Goal: Information Seeking & Learning: Learn about a topic

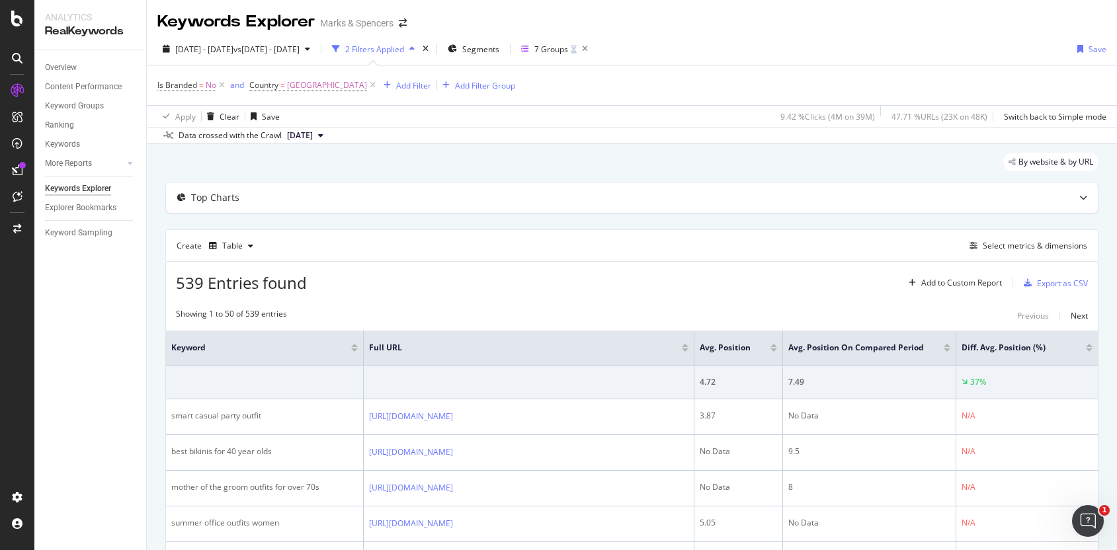
click at [83, 279] on div "Overview Content Performance Keyword Groups Ranking Keywords More Reports Count…" at bounding box center [90, 300] width 112 height 500
click at [62, 138] on div "Activation Activation Hub SpeedWorkers SmartIndex PageWorkers SmartContent Smar…" at bounding box center [85, 221] width 95 height 192
click at [79, 225] on div "DataExports" at bounding box center [75, 228] width 52 height 13
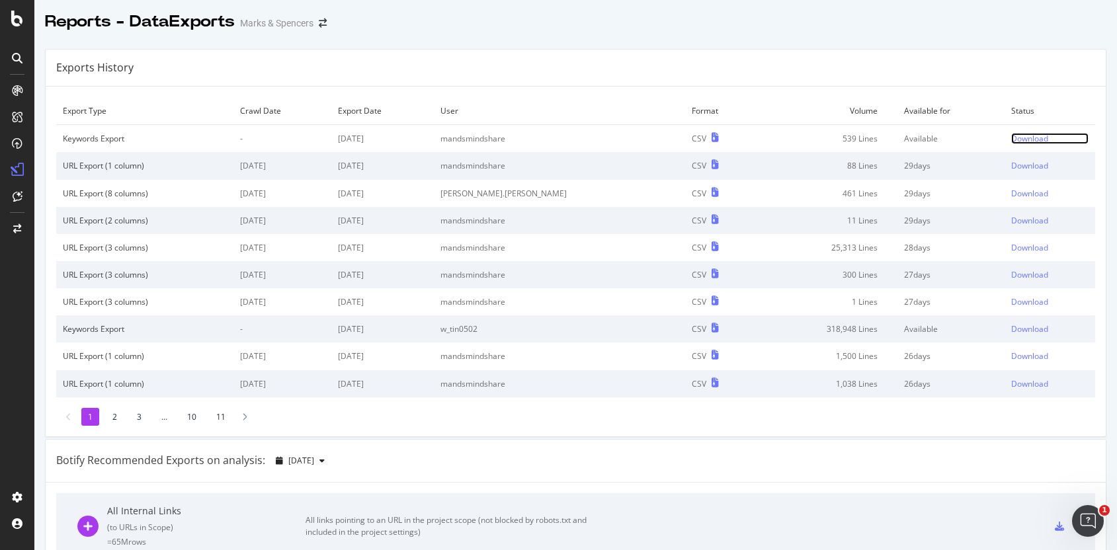
click at [1011, 135] on div "Download" at bounding box center [1029, 138] width 37 height 11
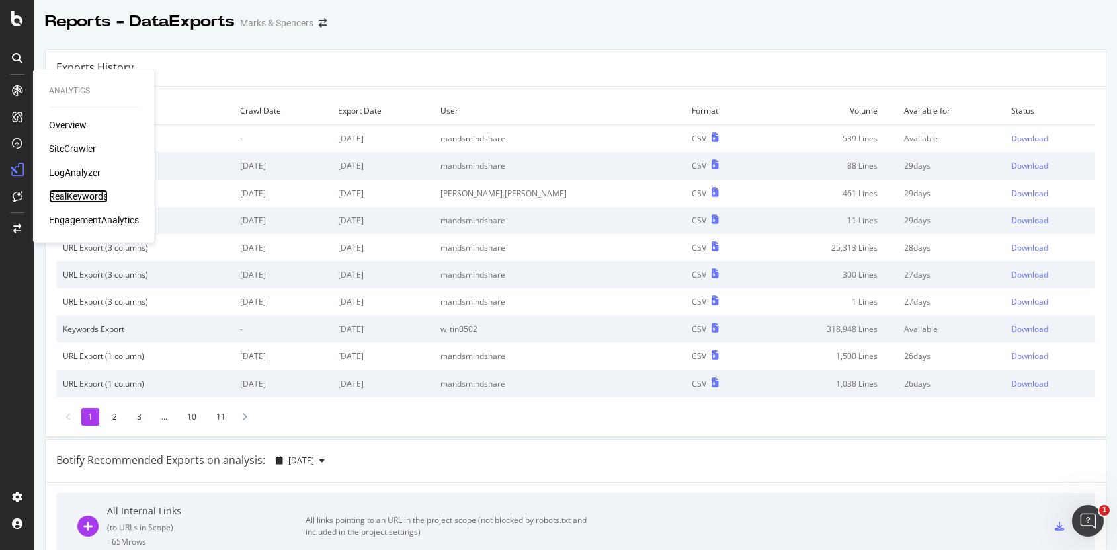
click at [79, 192] on div "RealKeywords" at bounding box center [78, 196] width 59 height 13
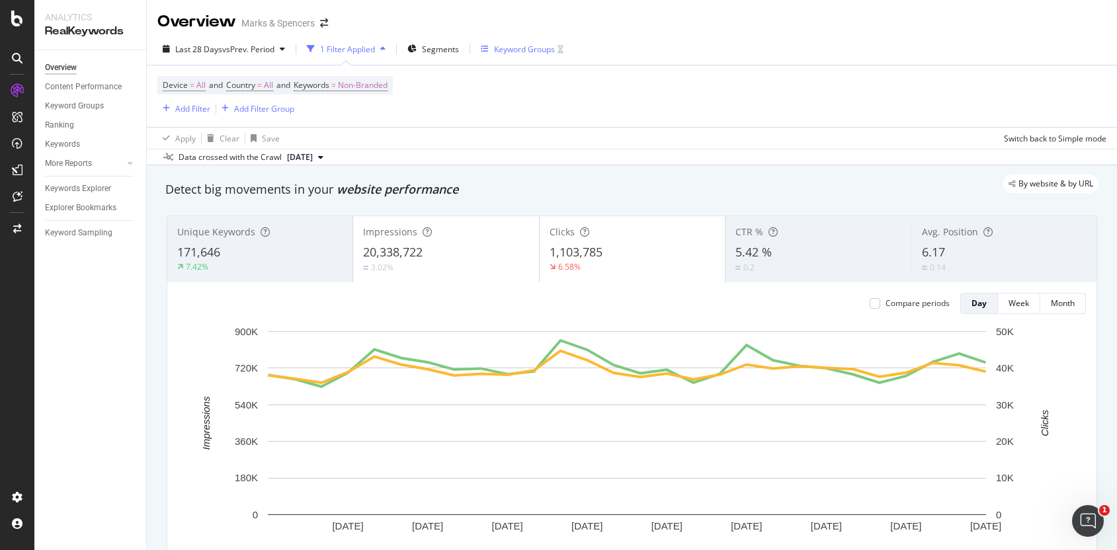
click at [537, 50] on div "Keyword Groups" at bounding box center [524, 49] width 61 height 11
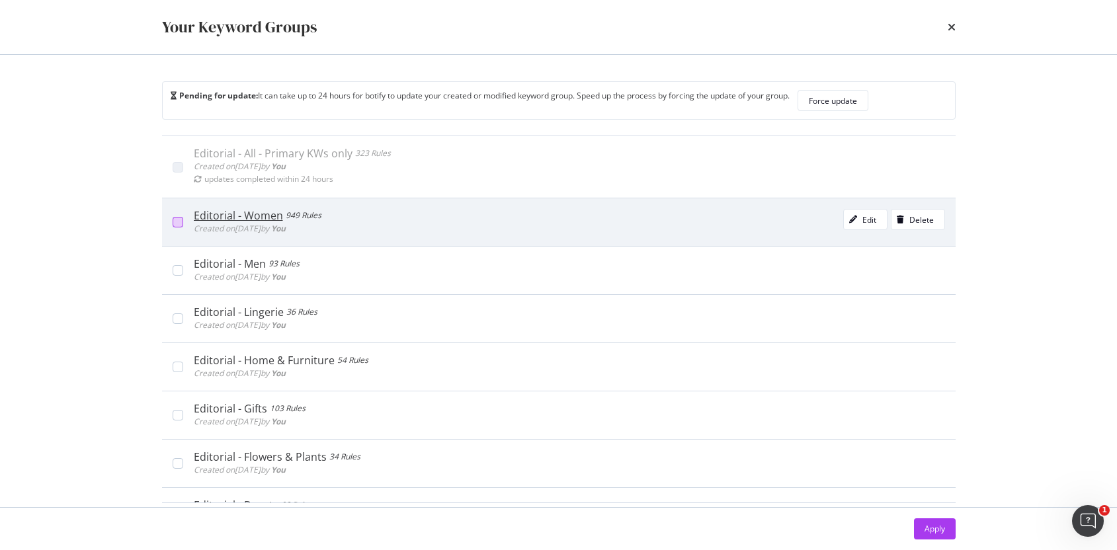
click at [181, 223] on div "modal" at bounding box center [178, 222] width 11 height 11
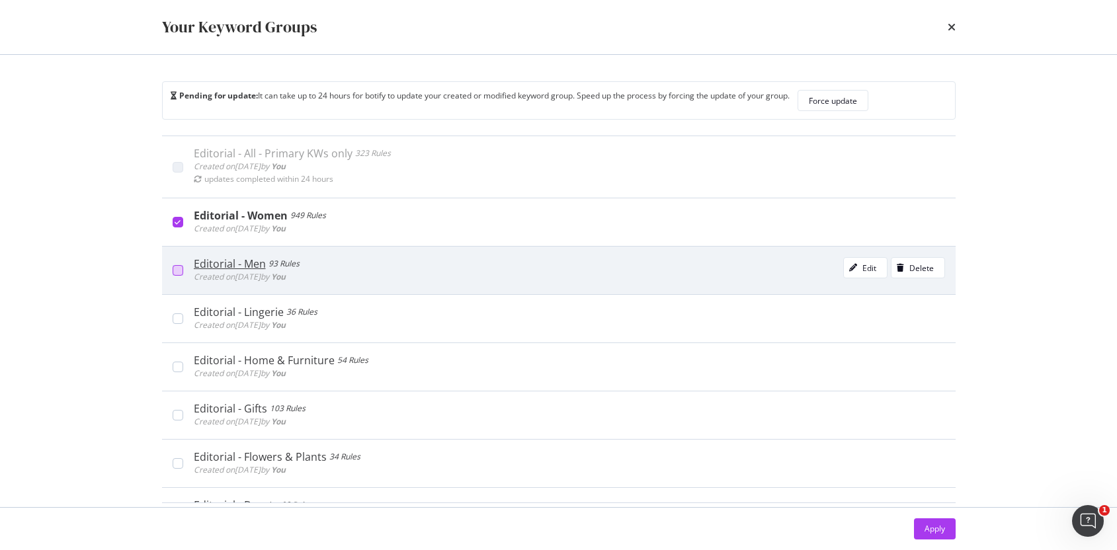
click at [178, 275] on div "modal" at bounding box center [178, 270] width 11 height 11
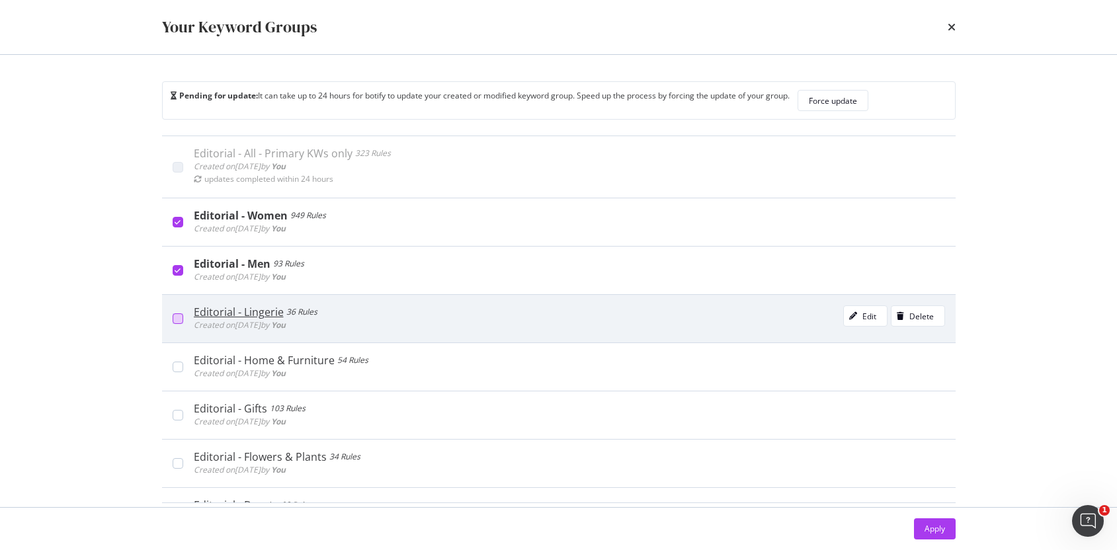
click at [180, 317] on div "modal" at bounding box center [178, 318] width 11 height 11
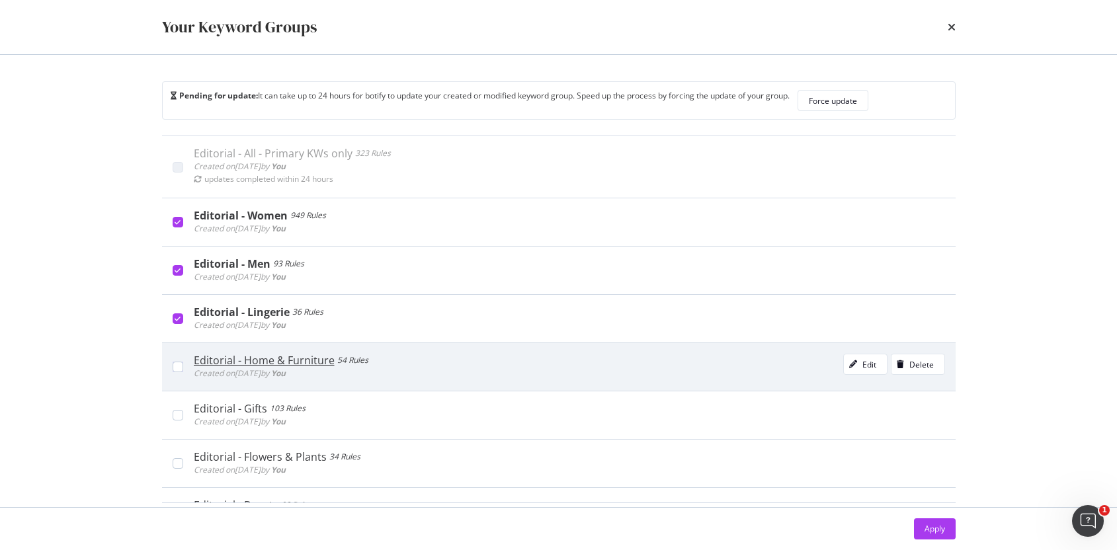
click at [184, 364] on div "Editorial - Home & Furniture 54 Rules Created on [DATE] by You Edit Delete" at bounding box center [564, 367] width 762 height 26
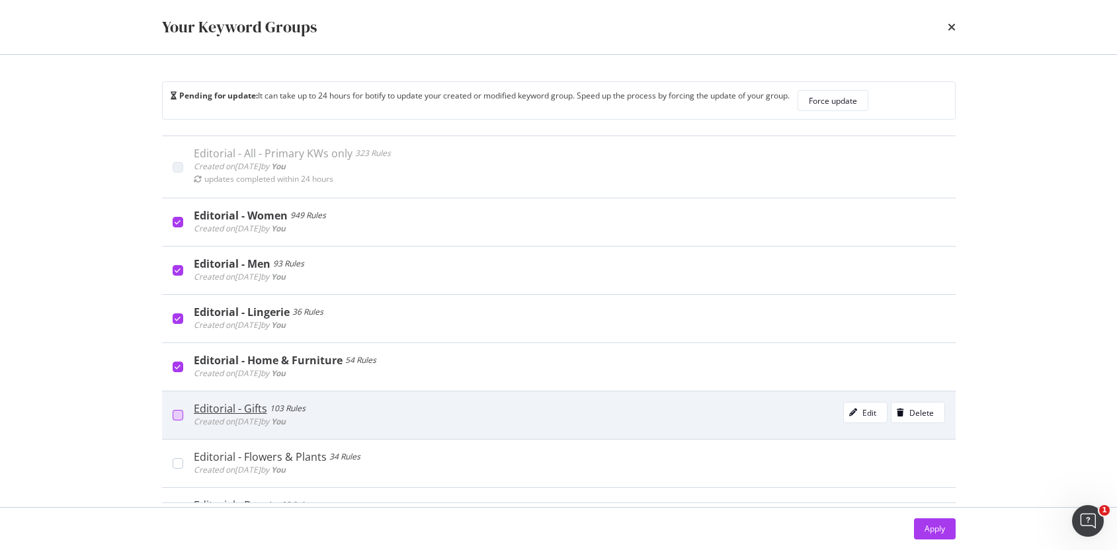
click at [177, 412] on div "modal" at bounding box center [178, 415] width 11 height 11
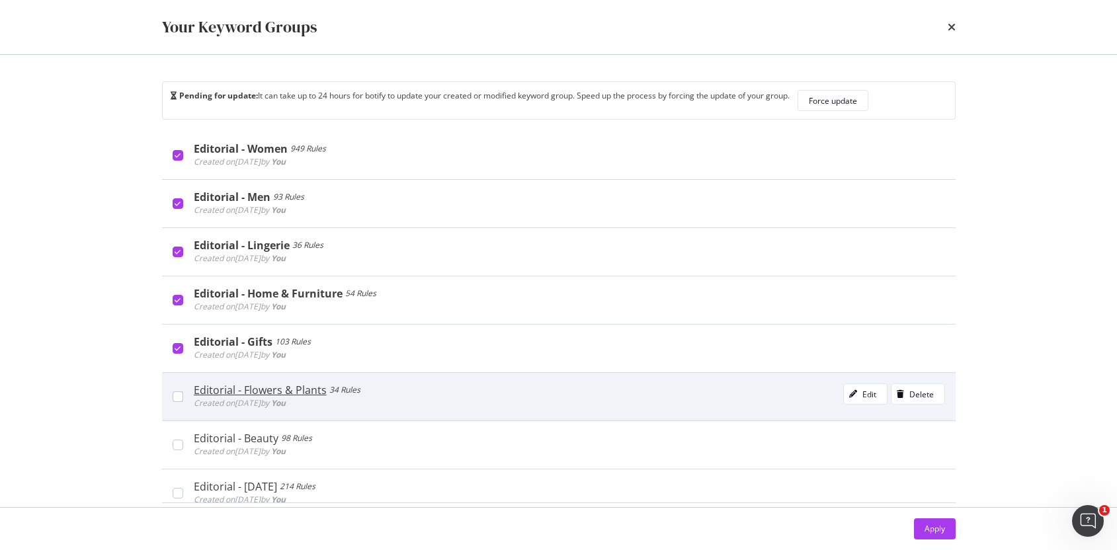
scroll to position [82, 0]
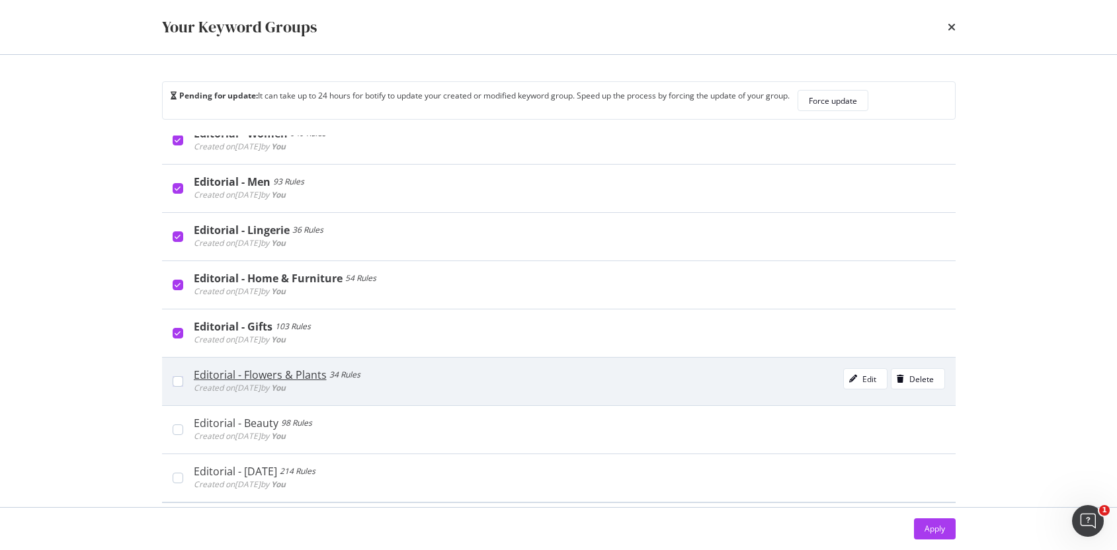
click at [183, 378] on div "Editorial - Flowers & Plants 34 Rules Created on [DATE] by You Edit Delete" at bounding box center [564, 381] width 762 height 26
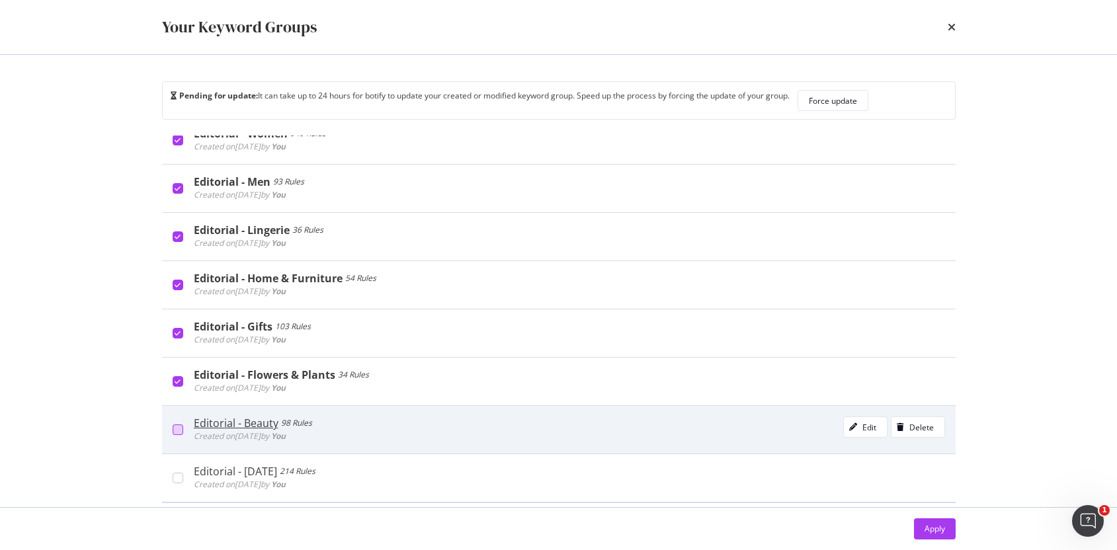
click at [178, 425] on div "modal" at bounding box center [178, 429] width 11 height 11
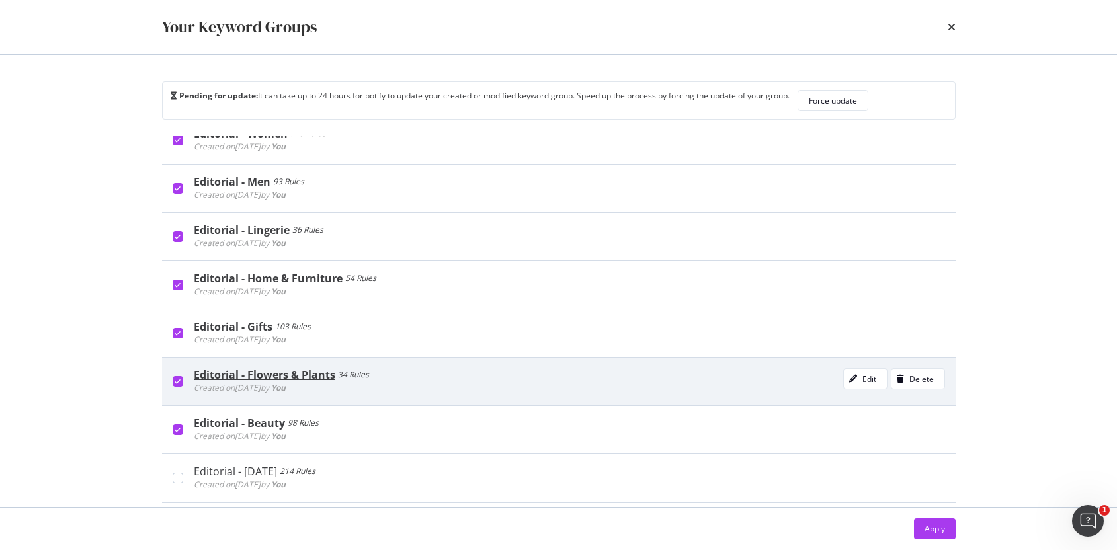
scroll to position [0, 0]
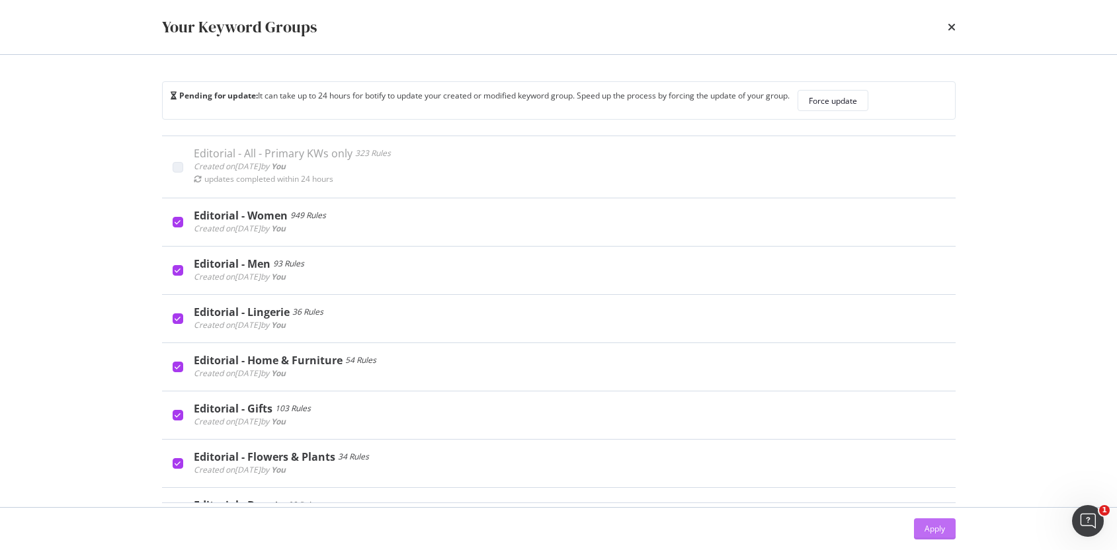
click at [942, 530] on div "Apply" at bounding box center [934, 528] width 20 height 11
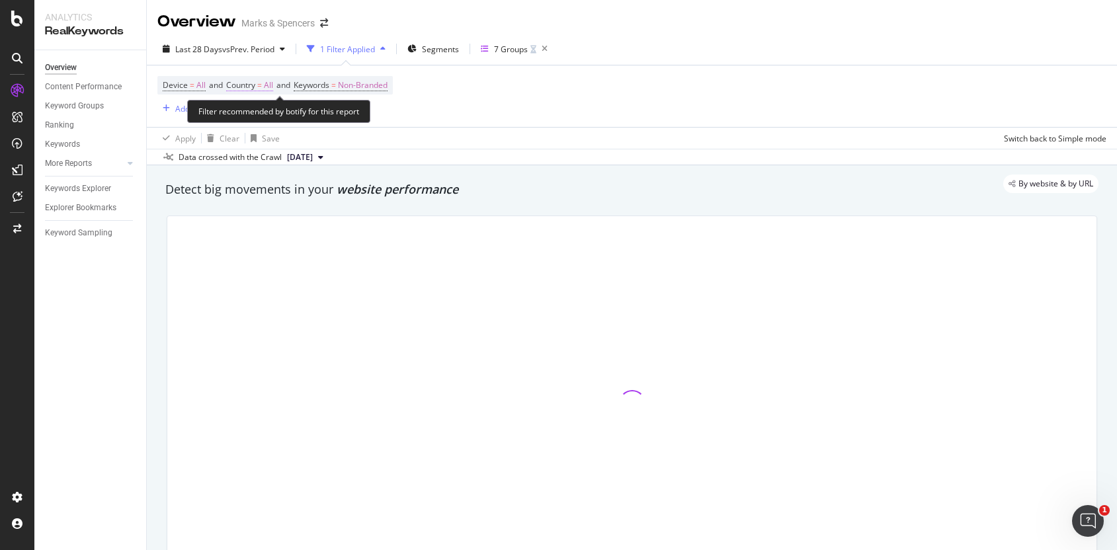
click at [255, 84] on span "Country" at bounding box center [240, 84] width 29 height 11
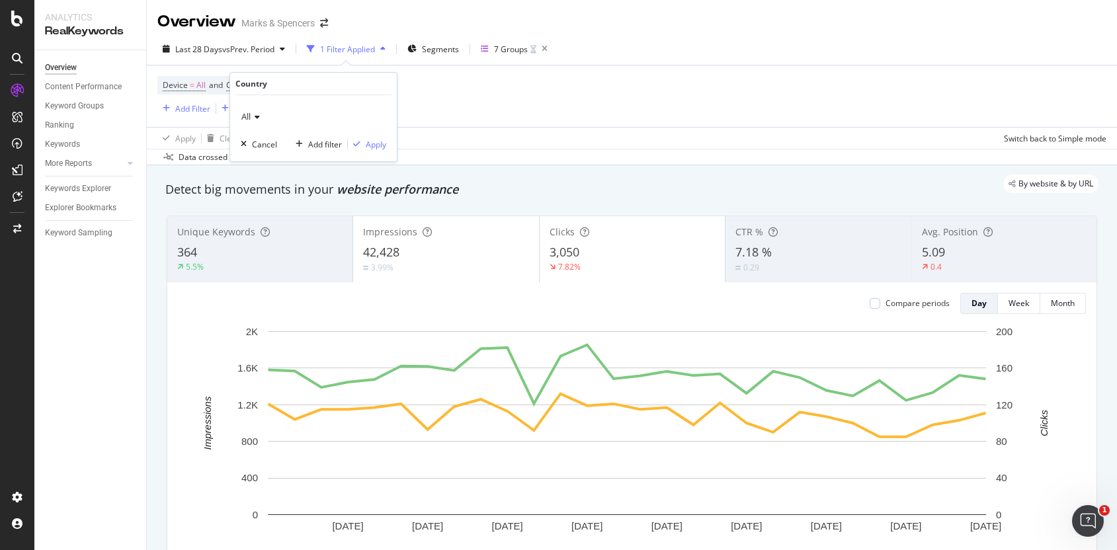
click at [257, 116] on icon at bounding box center [255, 117] width 9 height 8
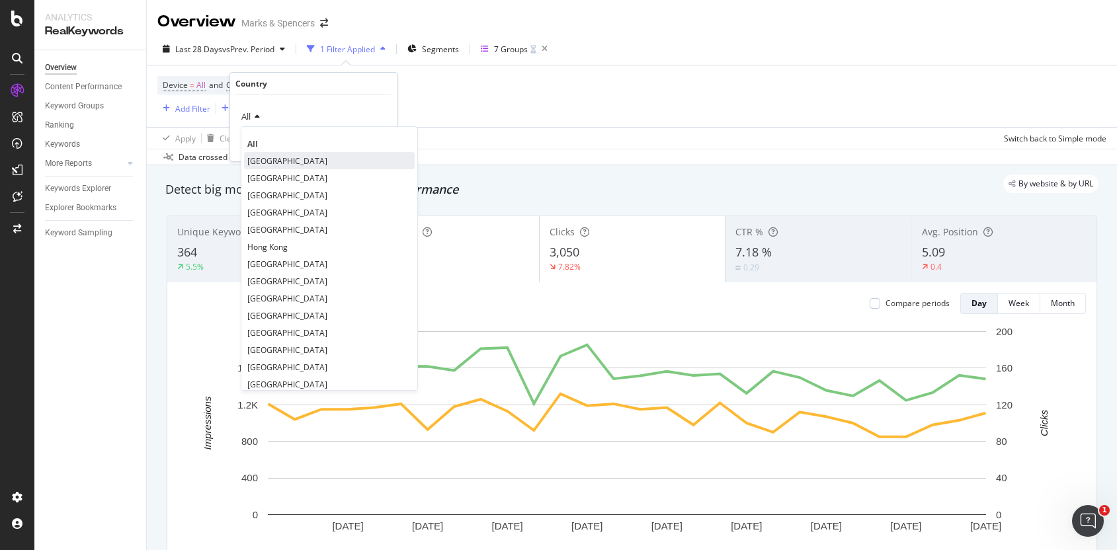
click at [272, 159] on span "[GEOGRAPHIC_DATA]" at bounding box center [287, 160] width 80 height 11
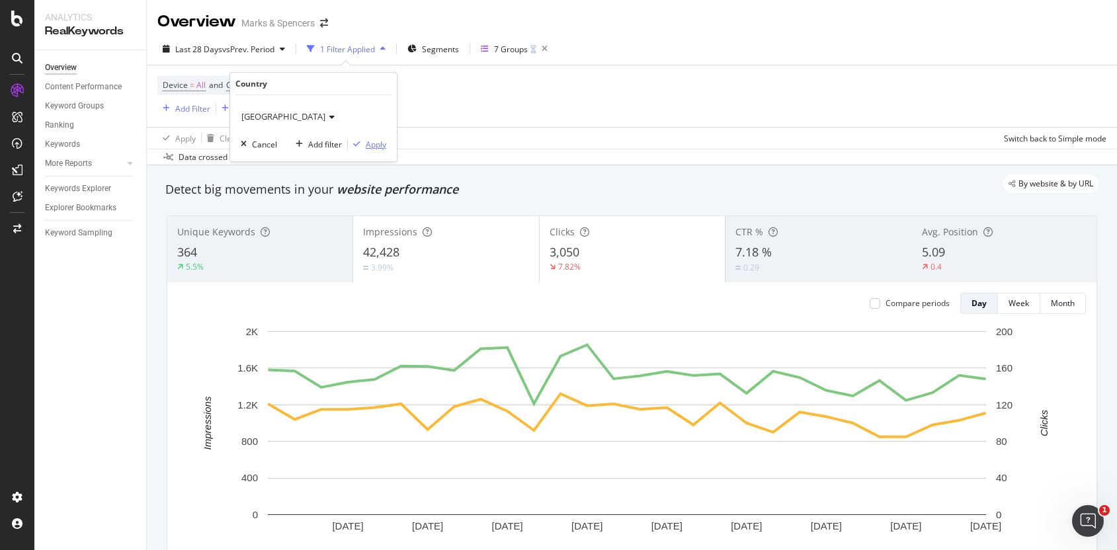
click at [375, 144] on div "Apply" at bounding box center [376, 144] width 20 height 11
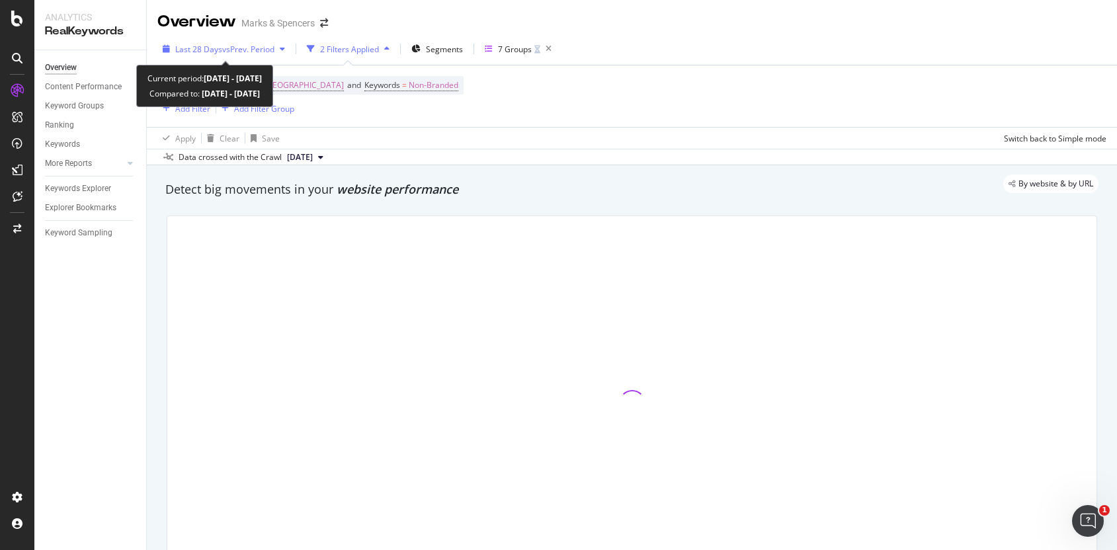
click at [235, 49] on span "vs Prev. Period" at bounding box center [248, 49] width 52 height 11
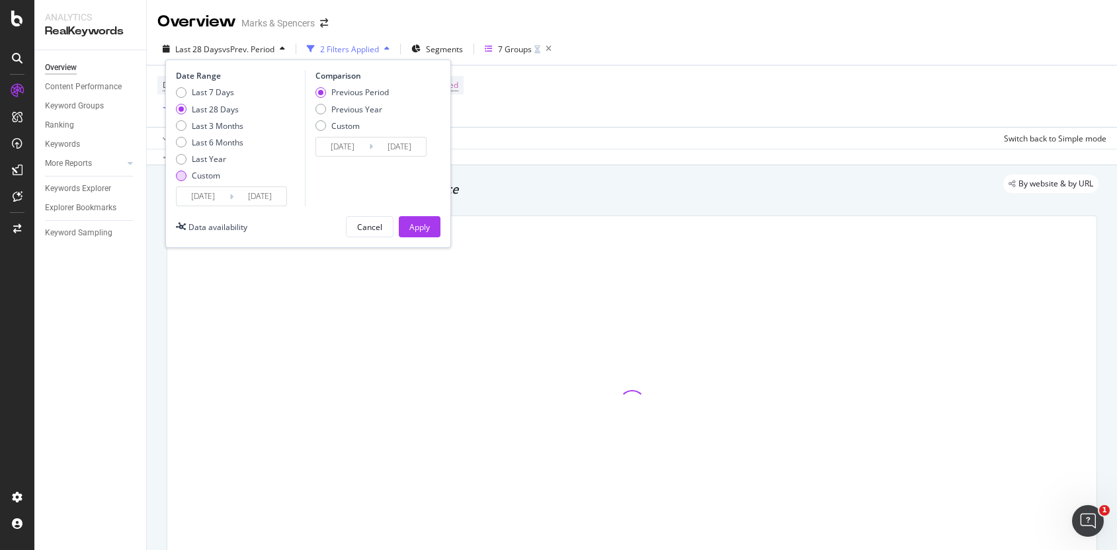
click at [209, 179] on div "Last 7 Days Last 28 Days Last 3 Months Last 6 Months Last Year Custom" at bounding box center [209, 137] width 67 height 100
click at [210, 176] on div "Custom" at bounding box center [206, 175] width 28 height 11
click at [216, 198] on input "[DATE]" at bounding box center [203, 196] width 53 height 19
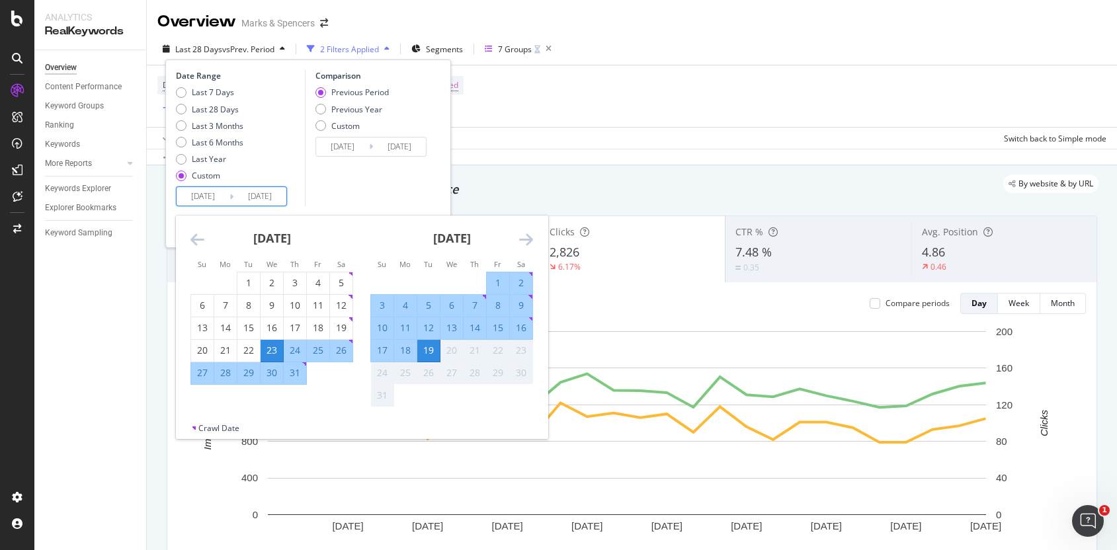
click at [199, 239] on icon "Move backward to switch to the previous month." at bounding box center [197, 239] width 14 height 16
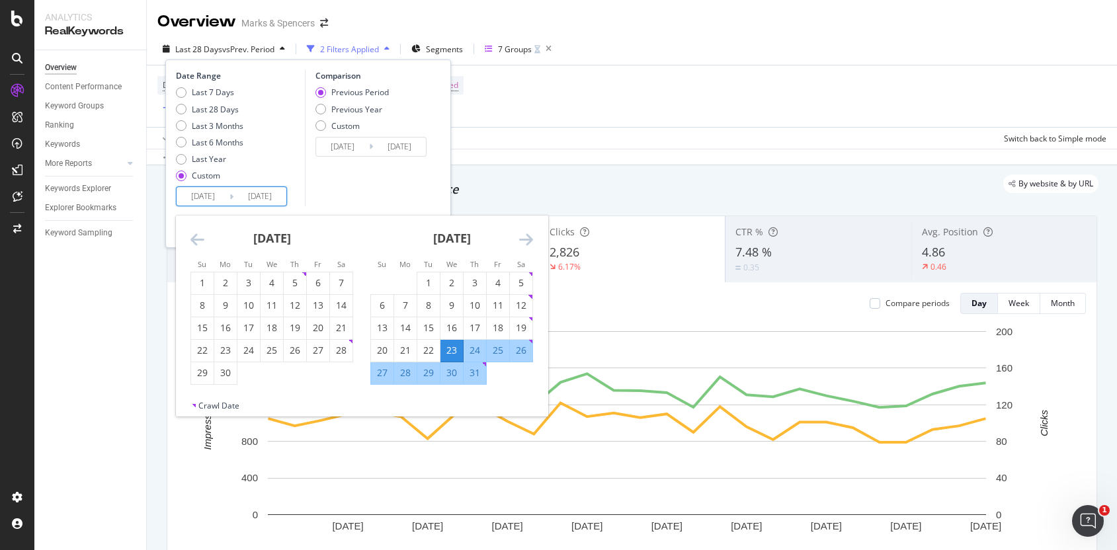
click at [199, 239] on icon "Move backward to switch to the previous month." at bounding box center [197, 239] width 14 height 16
click at [469, 283] on div "1" at bounding box center [475, 282] width 22 height 13
type input "[DATE]"
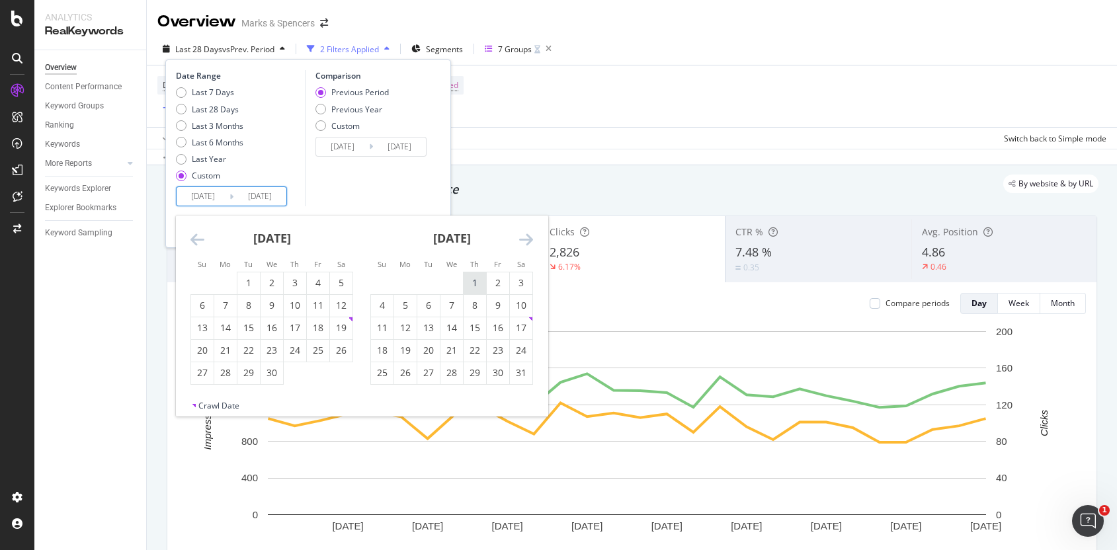
type input "[DATE]"
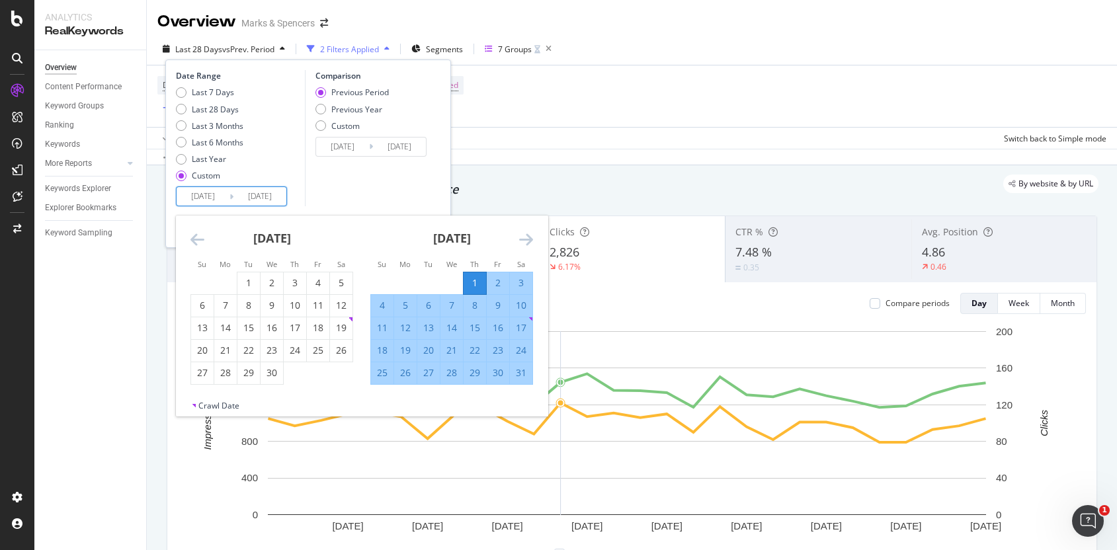
click at [268, 195] on input "[DATE]" at bounding box center [259, 196] width 53 height 19
type input "[DATE]"
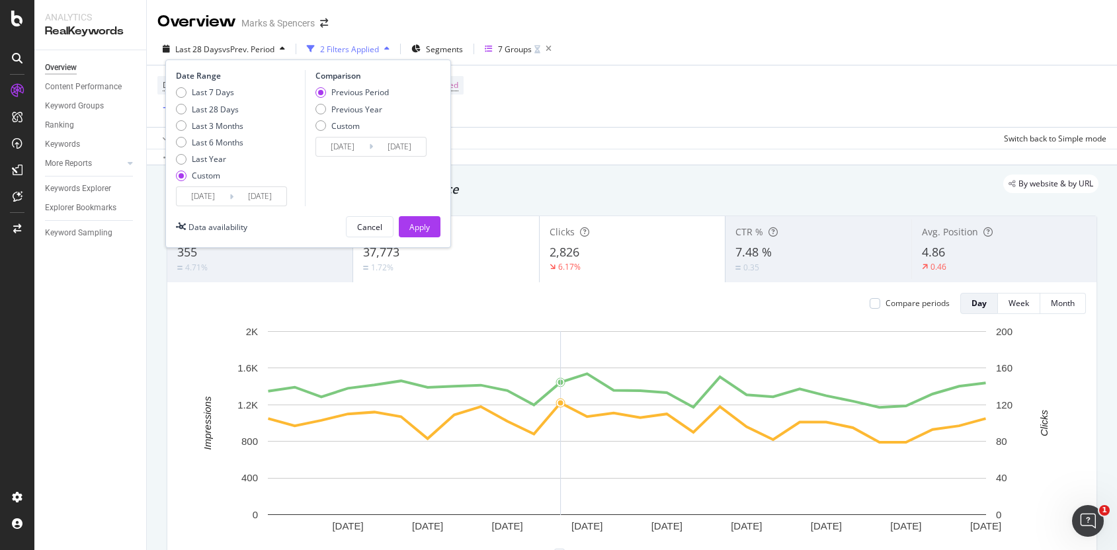
click at [282, 196] on input "[DATE]" at bounding box center [259, 196] width 53 height 19
type input "[DATE]"
click at [261, 192] on input "[DATE]" at bounding box center [259, 196] width 53 height 19
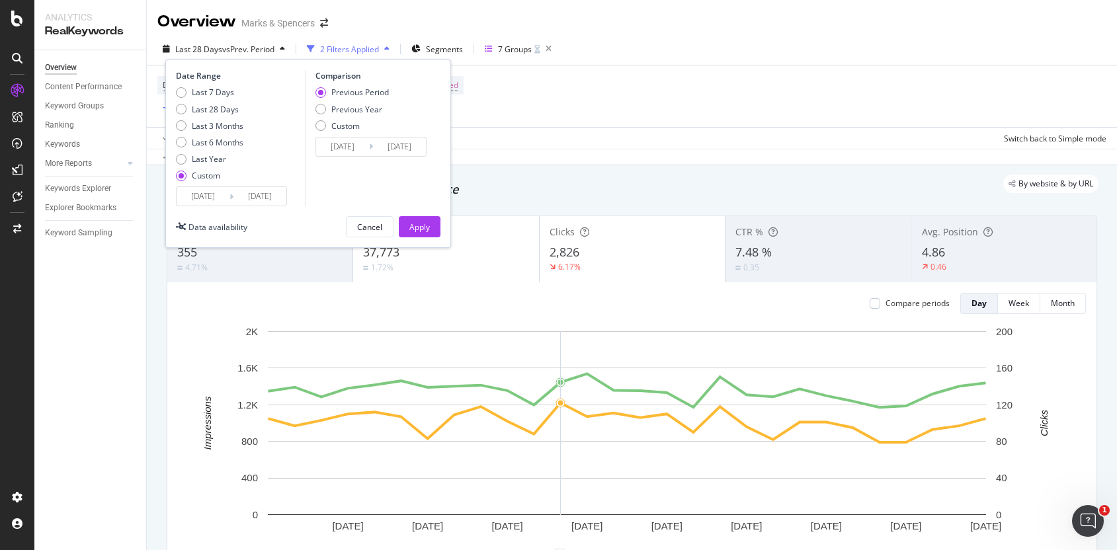
click at [261, 192] on input "[DATE]" at bounding box center [259, 196] width 53 height 19
type input "[DATE]"
click at [403, 145] on input "[DATE]" at bounding box center [399, 147] width 53 height 19
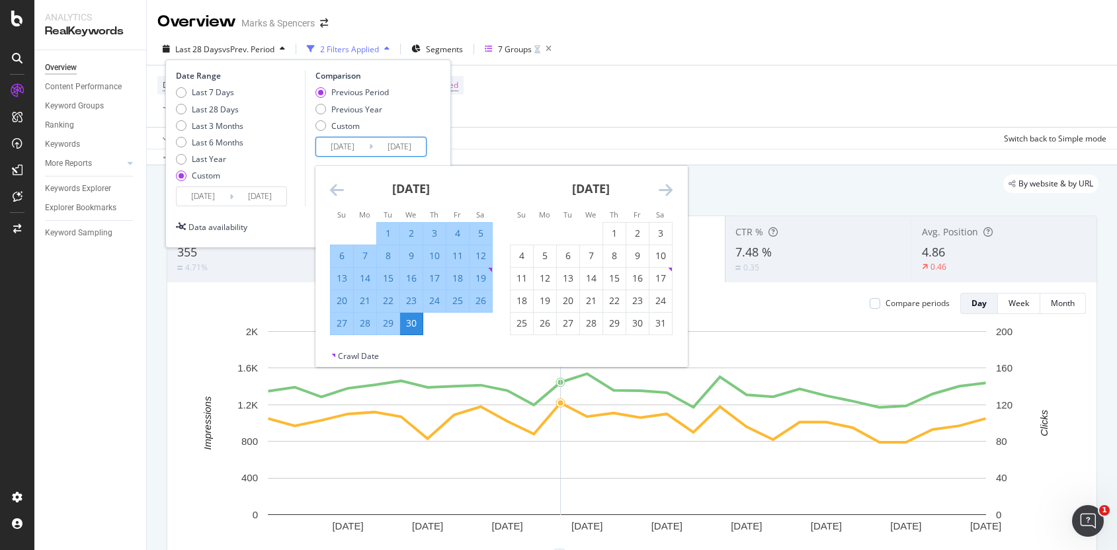
click at [403, 145] on input "[DATE]" at bounding box center [399, 147] width 53 height 19
paste input "7/31"
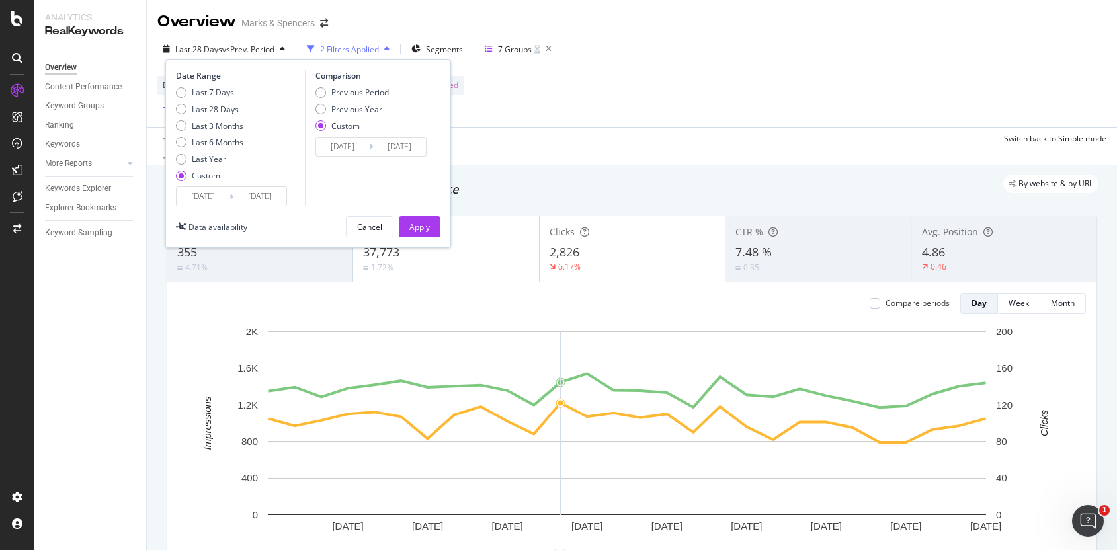
click at [398, 145] on input "[DATE]" at bounding box center [399, 147] width 53 height 19
click at [394, 146] on input "[DATE]" at bounding box center [399, 147] width 53 height 19
type input "[DATE]"
click at [203, 190] on input "[DATE]" at bounding box center [203, 196] width 53 height 19
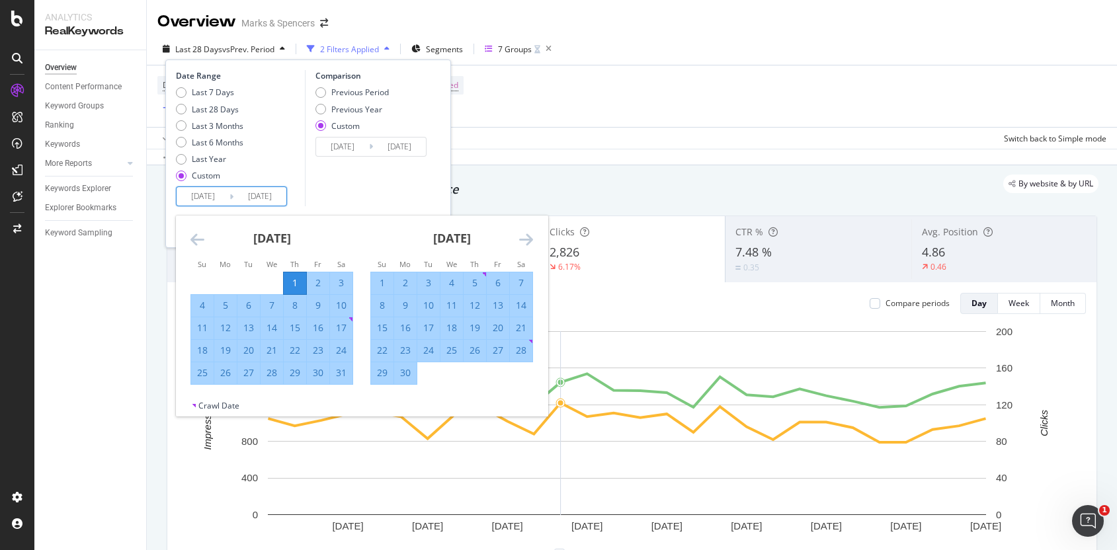
click at [203, 190] on input "[DATE]" at bounding box center [203, 196] width 53 height 19
click at [356, 147] on input "[DATE]" at bounding box center [342, 147] width 53 height 19
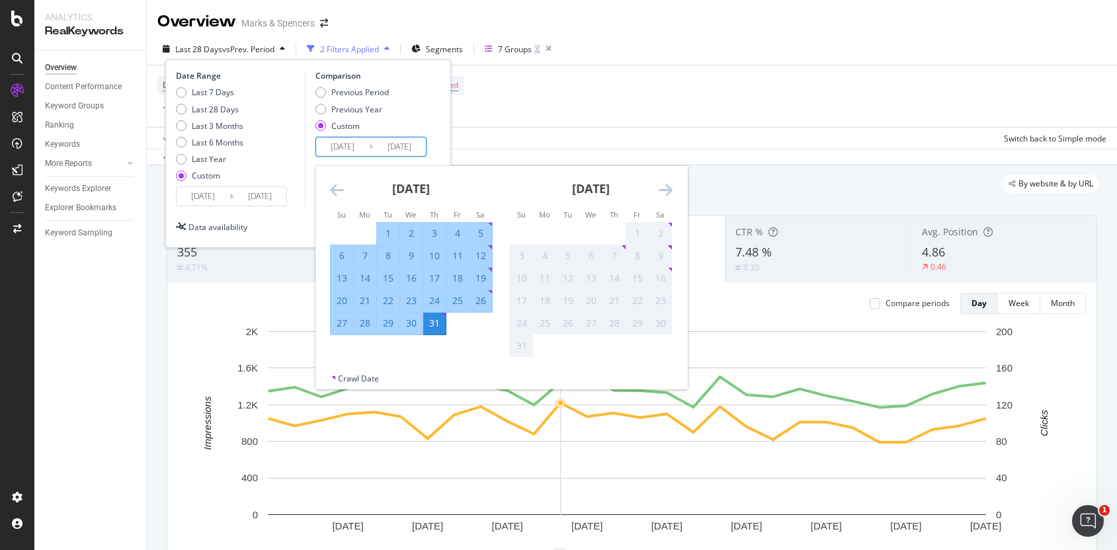
click at [356, 147] on input "[DATE]" at bounding box center [342, 147] width 53 height 19
paste input "5/01"
type input "[DATE]"
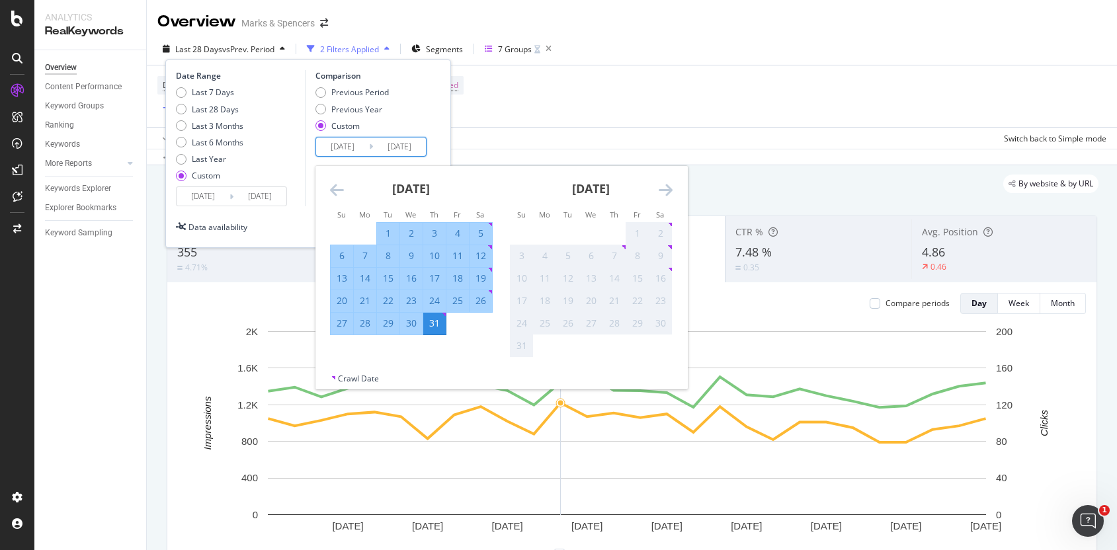
click at [341, 147] on input "[DATE]" at bounding box center [342, 147] width 53 height 19
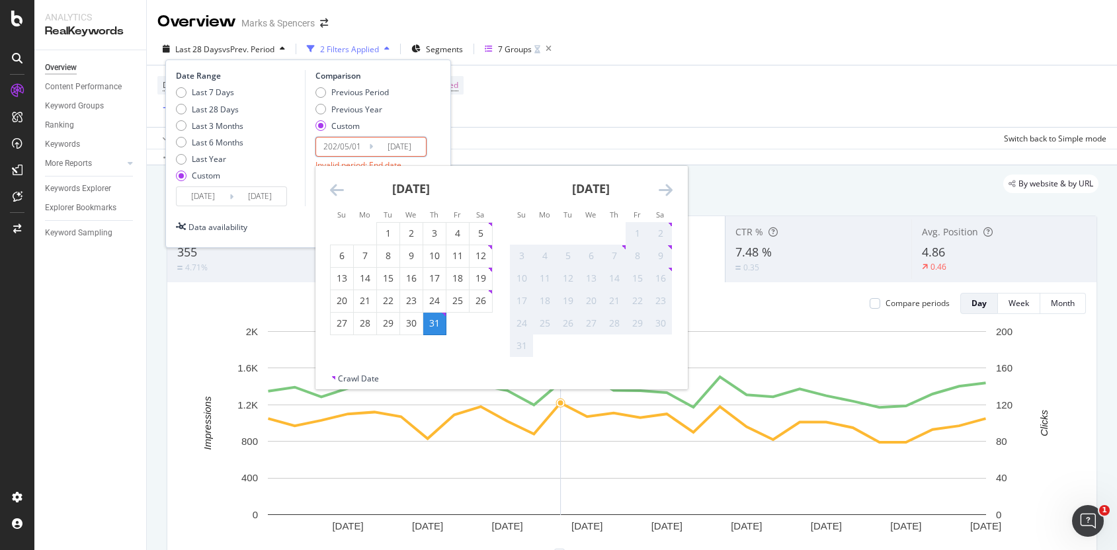
type input "[DATE]"
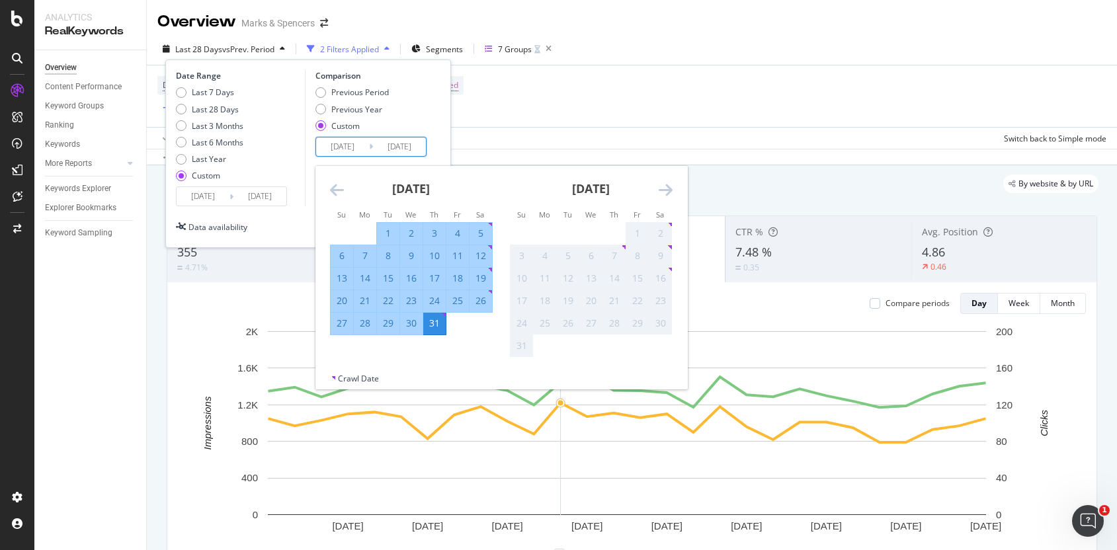
click at [412, 106] on div "Previous Period Previous Year Custom" at bounding box center [372, 112] width 115 height 50
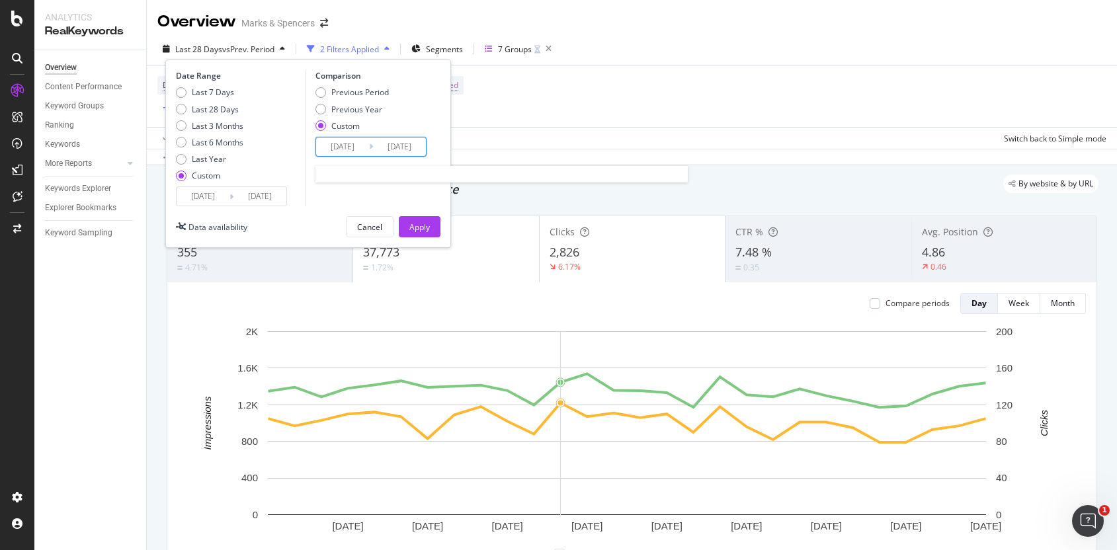
click at [399, 147] on input "[DATE]" at bounding box center [399, 147] width 53 height 19
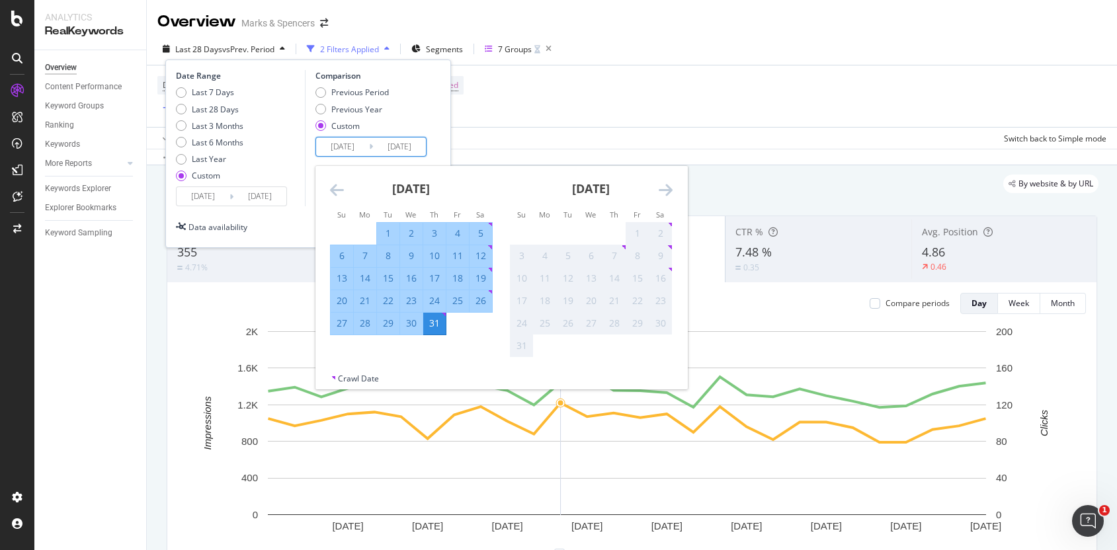
click at [397, 144] on input "[DATE]" at bounding box center [399, 147] width 53 height 19
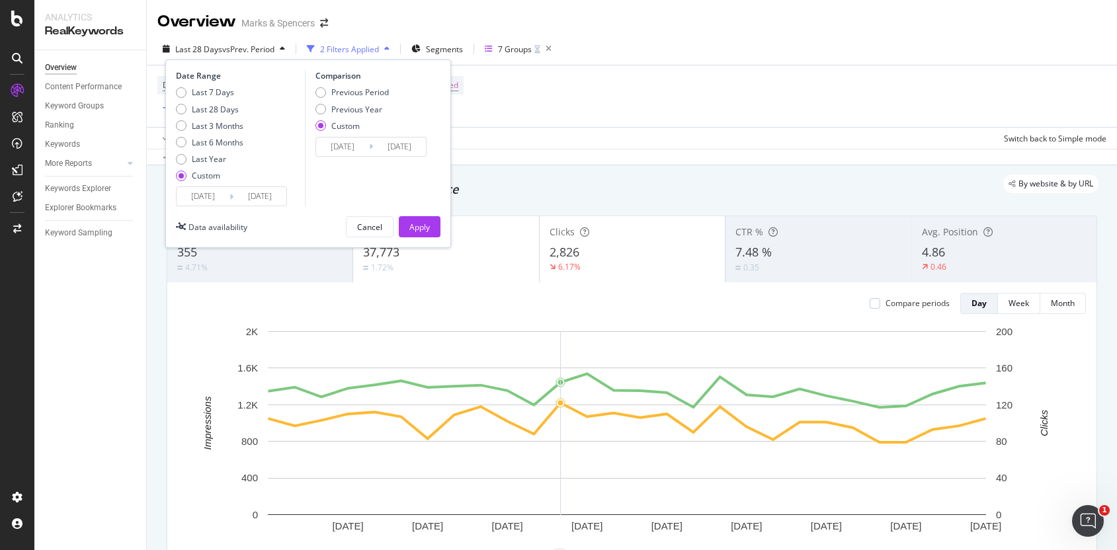
type input "[DATE]"
click at [411, 108] on div "Previous Period Previous Year Custom" at bounding box center [372, 112] width 115 height 50
click at [428, 222] on div "Apply" at bounding box center [419, 227] width 20 height 11
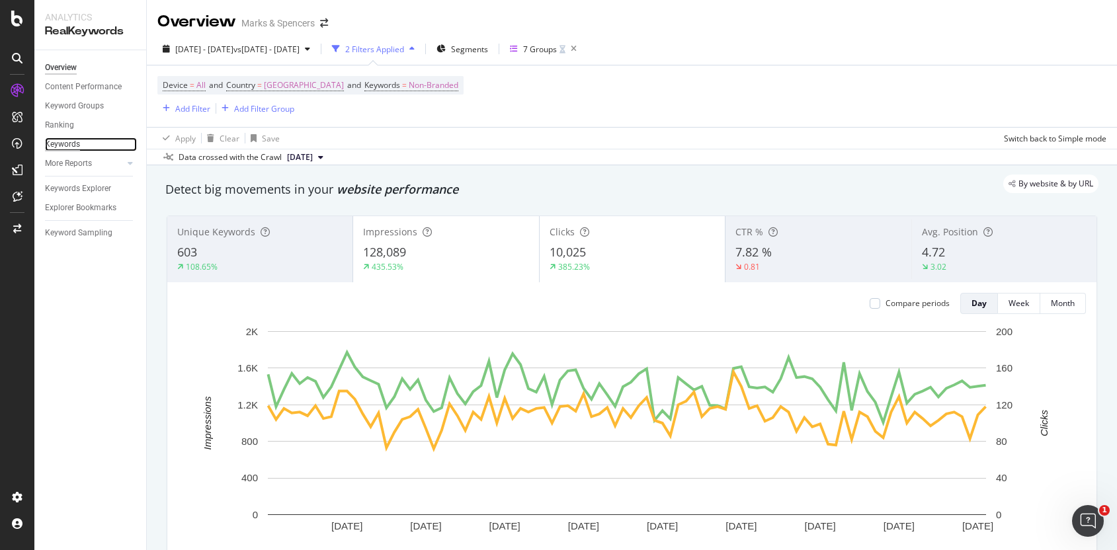
click at [76, 143] on div "Keywords" at bounding box center [62, 145] width 35 height 14
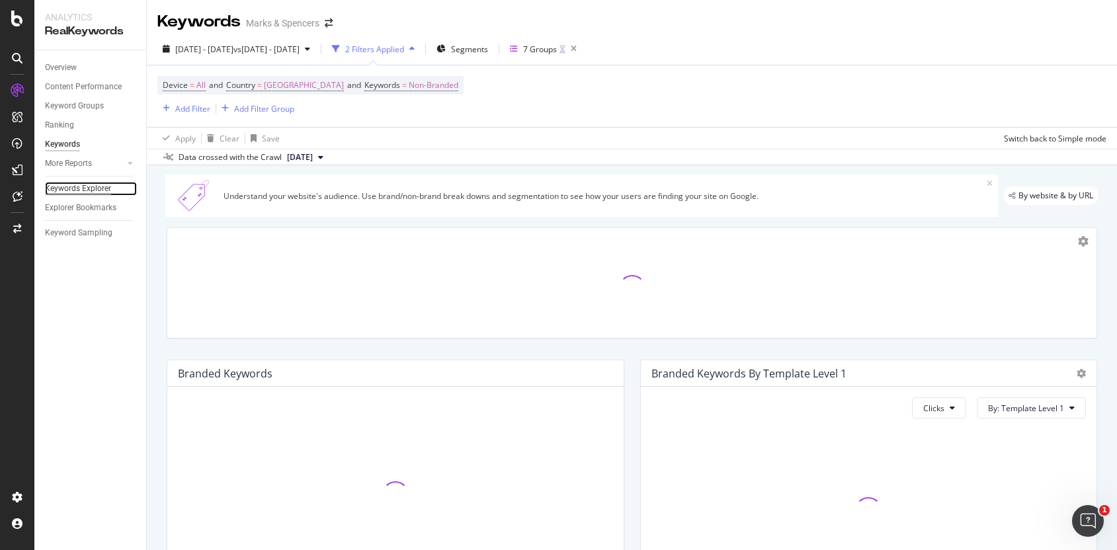
click at [91, 185] on div "Keywords Explorer" at bounding box center [78, 189] width 66 height 14
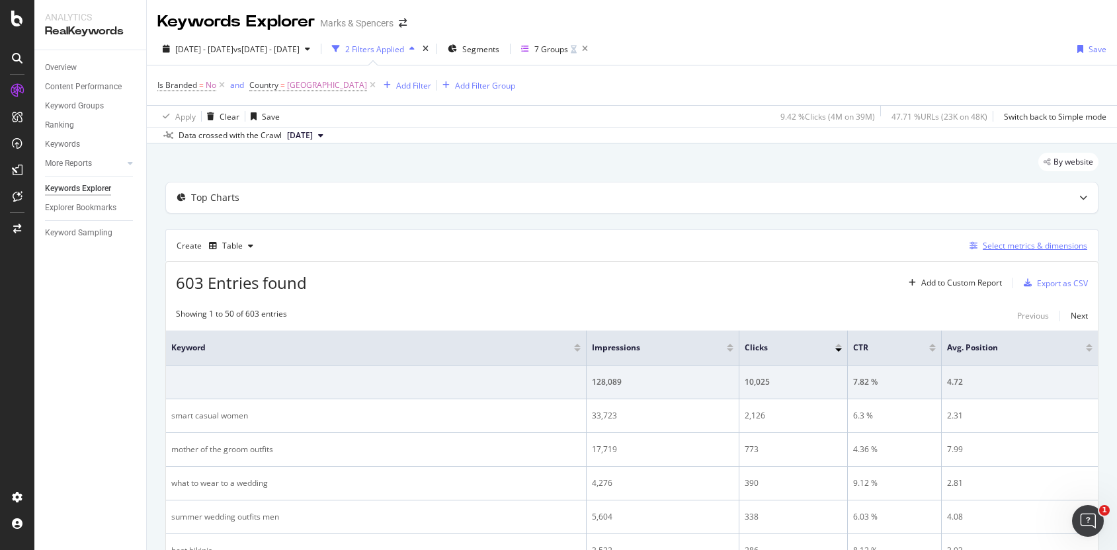
click at [1004, 247] on div "Select metrics & dimensions" at bounding box center [1035, 245] width 104 height 11
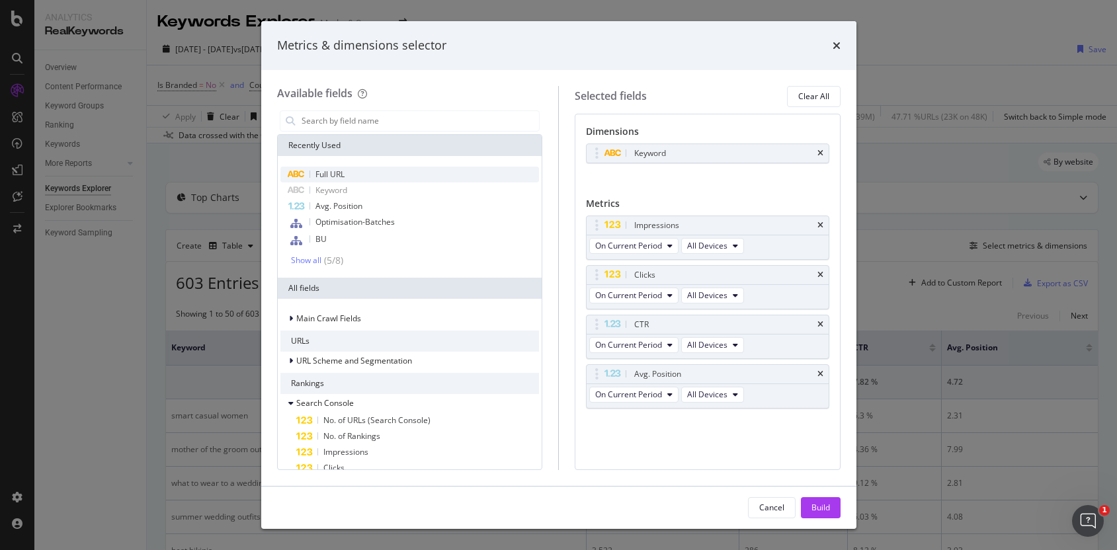
click at [381, 169] on div "Full URL" at bounding box center [409, 175] width 259 height 16
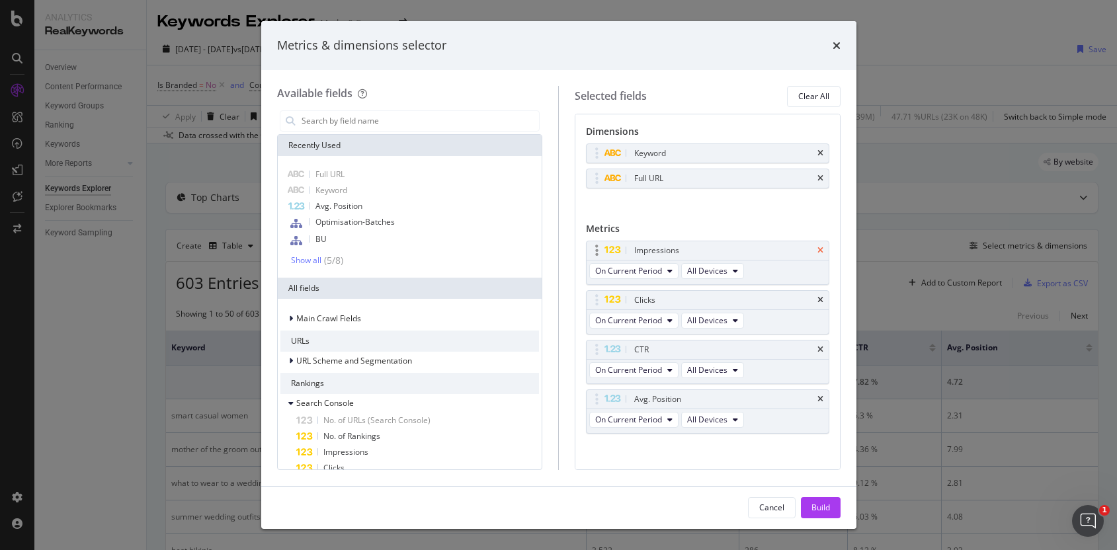
click at [817, 251] on icon "times" at bounding box center [820, 251] width 6 height 8
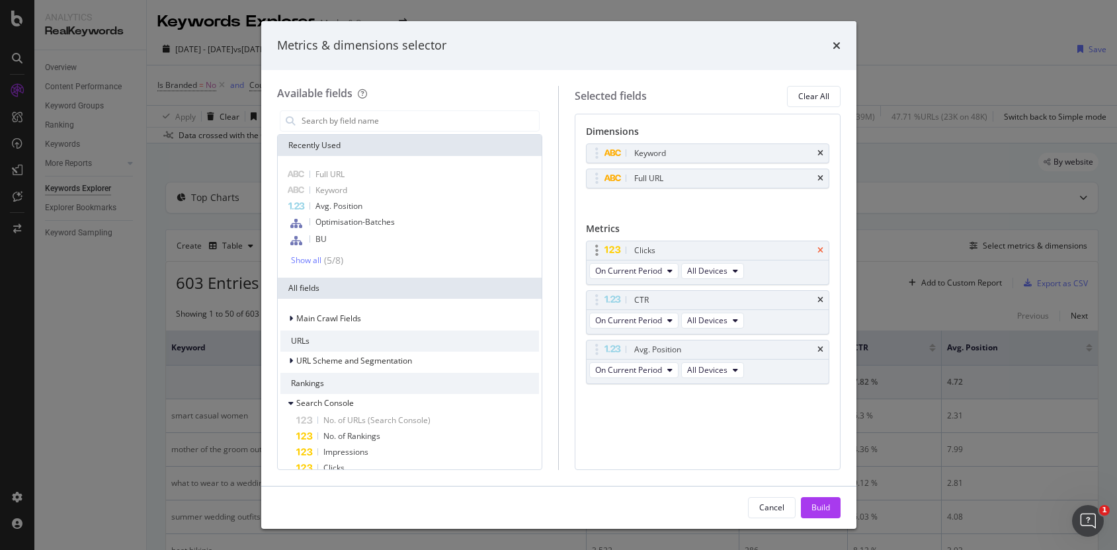
click at [820, 250] on icon "times" at bounding box center [820, 251] width 6 height 8
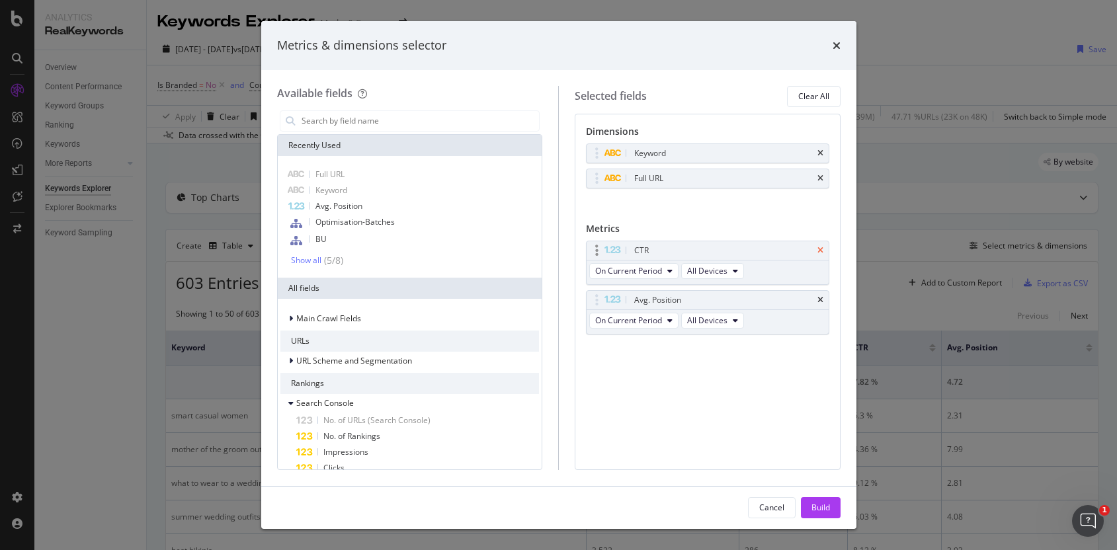
click at [819, 248] on icon "times" at bounding box center [820, 251] width 6 height 8
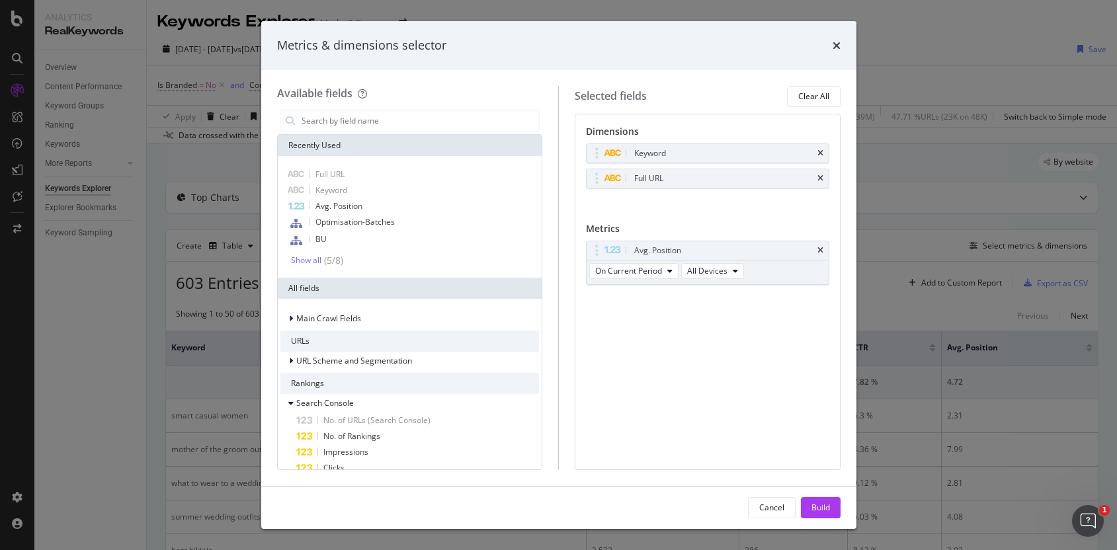
click at [723, 346] on div "Dimensions Keyword Full URL You can use this field as a dimension Metrics Avg. …" at bounding box center [708, 292] width 266 height 356
click at [826, 511] on div "Build" at bounding box center [820, 507] width 19 height 11
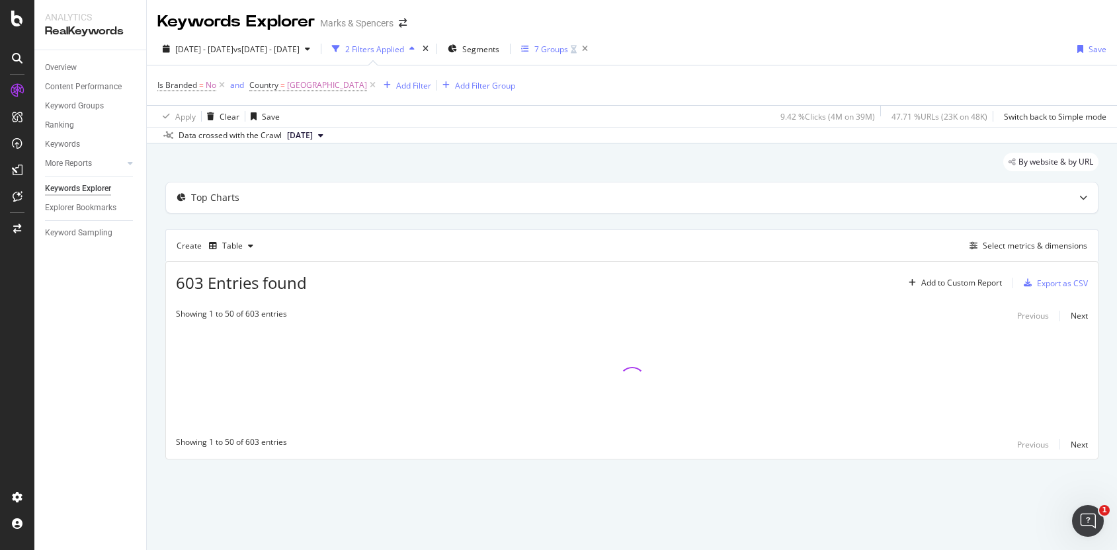
click at [568, 50] on div "7 Groups" at bounding box center [551, 49] width 34 height 11
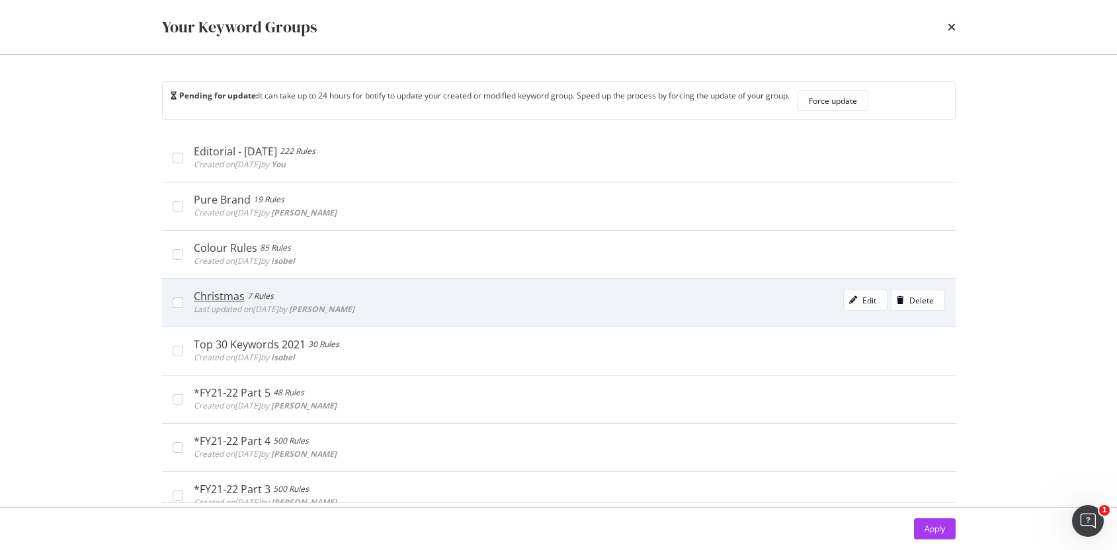
scroll to position [745, 0]
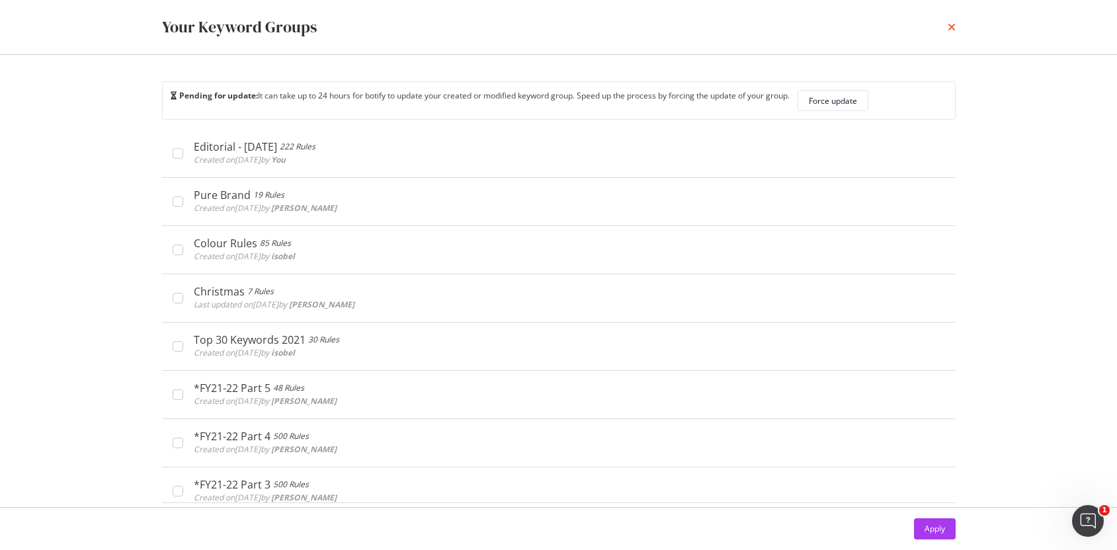
click at [950, 22] on icon "times" at bounding box center [952, 27] width 8 height 11
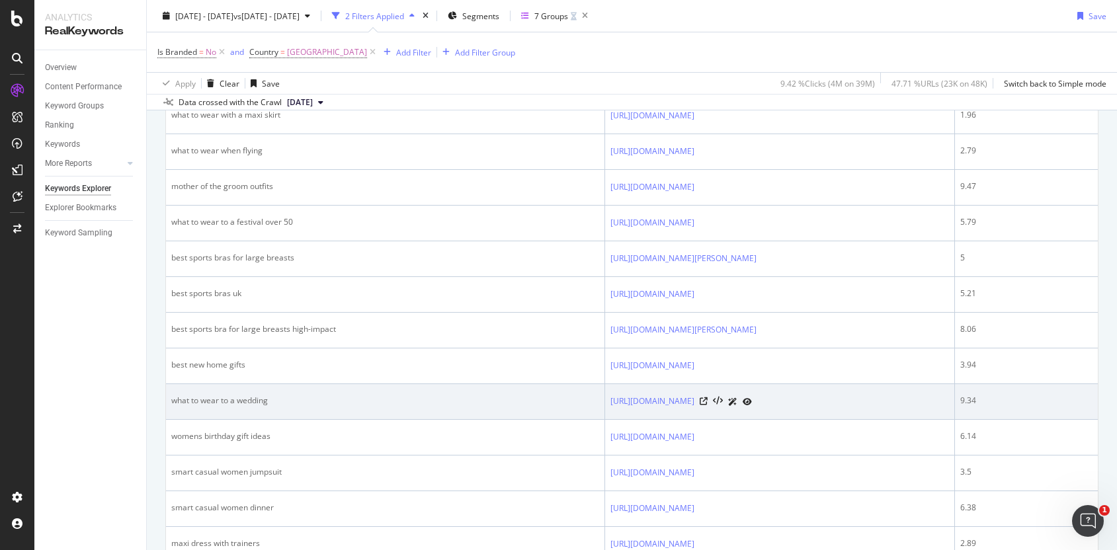
scroll to position [0, 0]
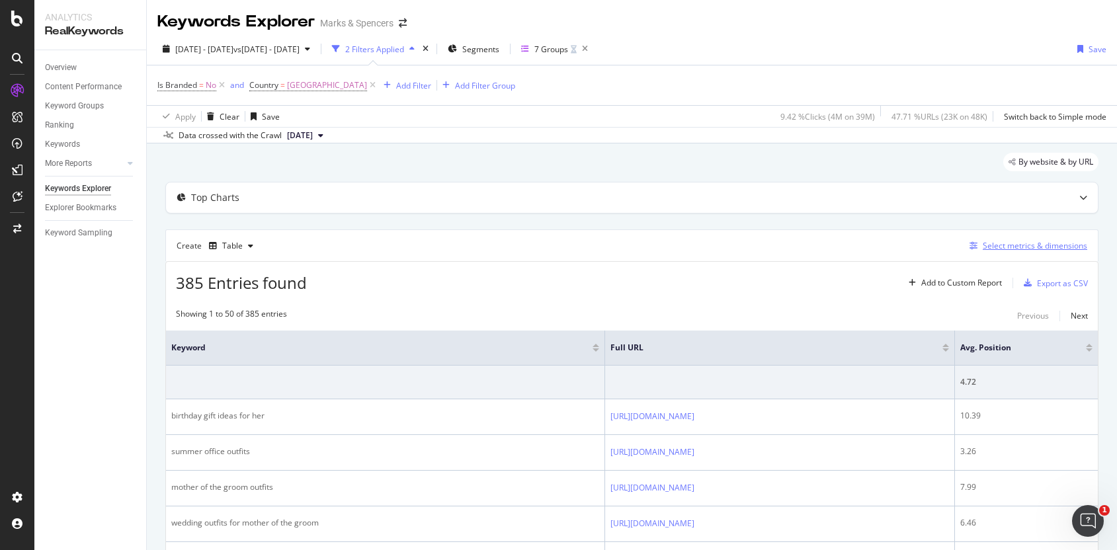
click at [985, 247] on div "Select metrics & dimensions" at bounding box center [1035, 245] width 104 height 11
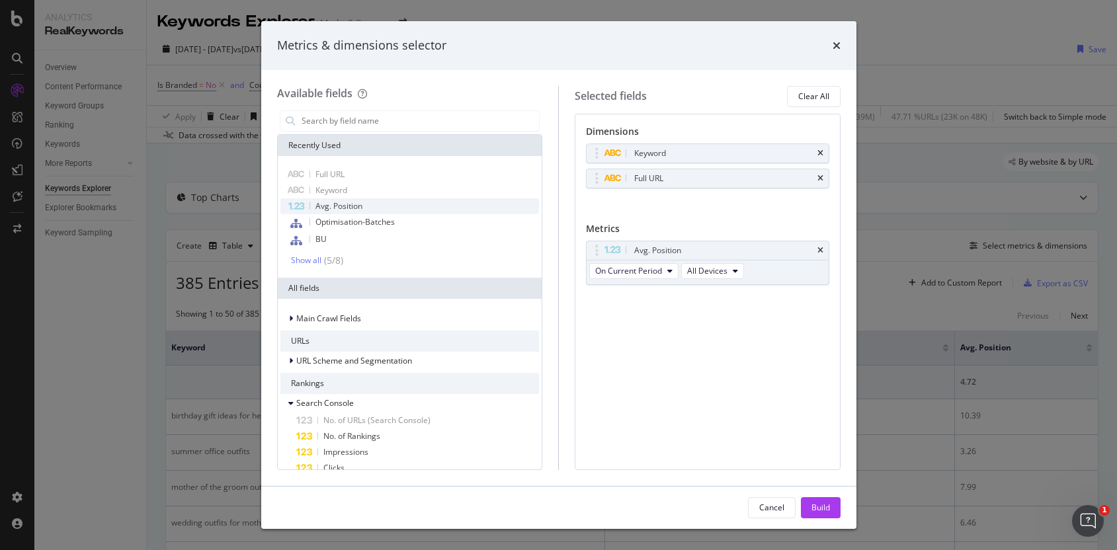
click at [366, 209] on div "Avg. Position" at bounding box center [409, 206] width 259 height 16
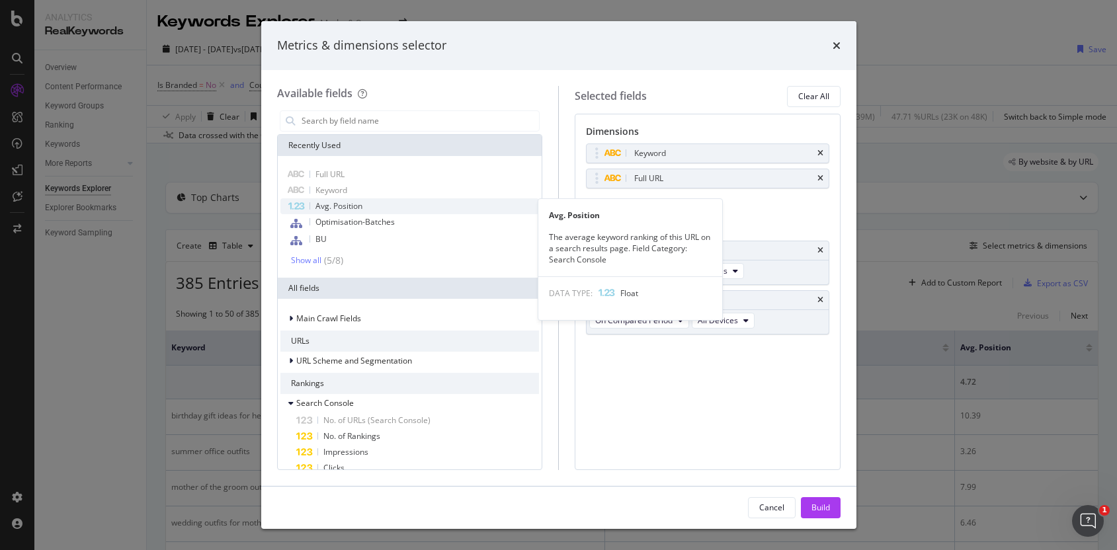
click at [362, 206] on span "Avg. Position" at bounding box center [338, 205] width 47 height 11
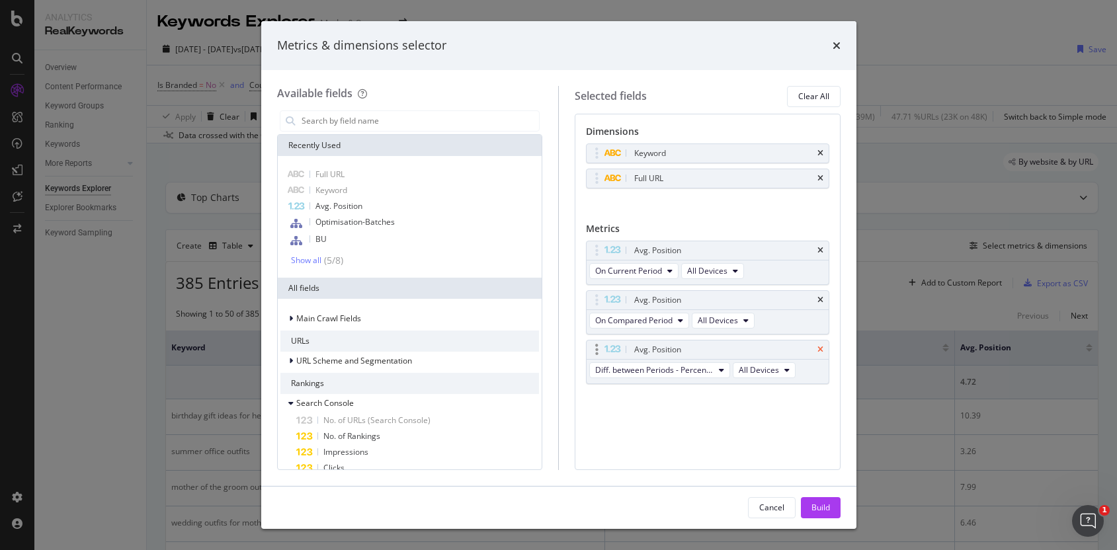
click at [821, 348] on icon "times" at bounding box center [820, 350] width 6 height 8
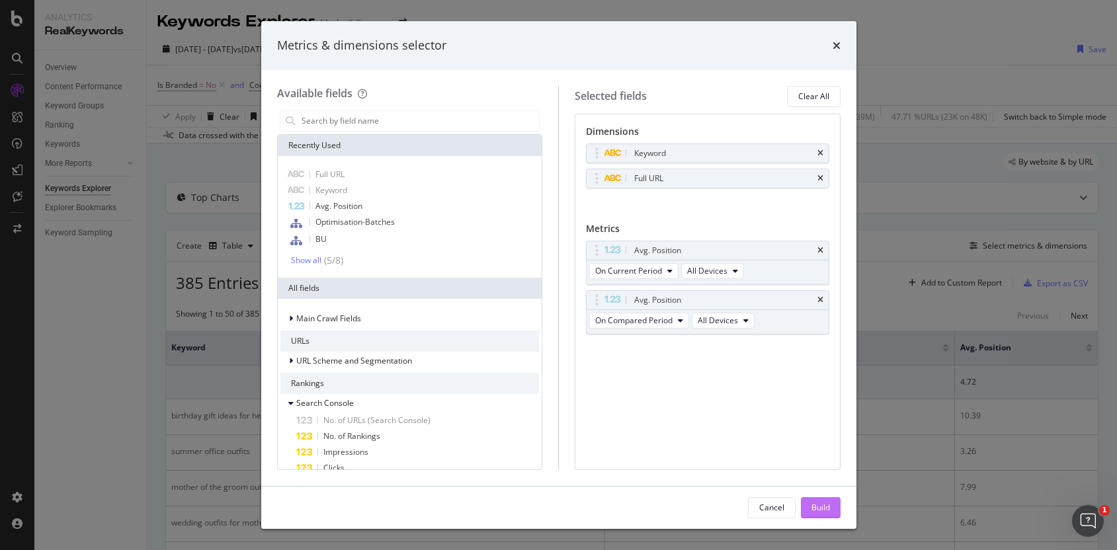
click at [816, 508] on div "Build" at bounding box center [820, 507] width 19 height 11
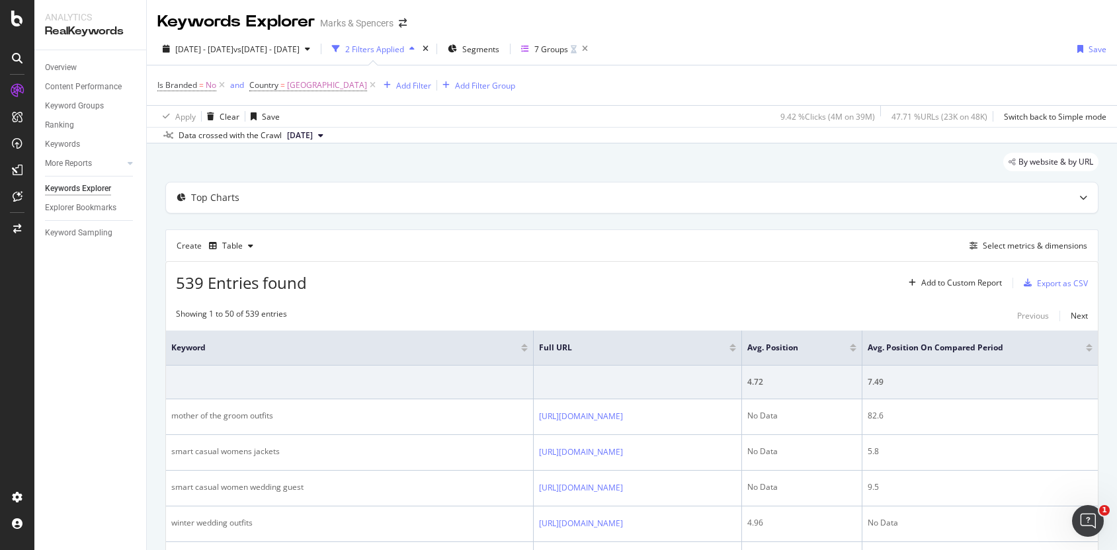
click at [755, 50] on div "[DATE] - [DATE] vs [DATE] - [DATE] 2 Filters Applied Segments 7 Groups Save" at bounding box center [632, 51] width 970 height 26
